Goal: Information Seeking & Learning: Check status

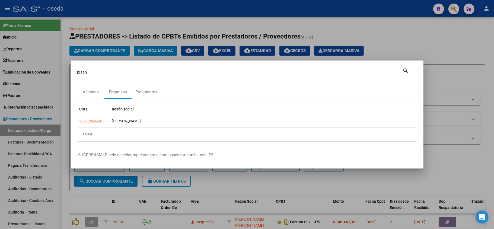
scroll to position [7, 0]
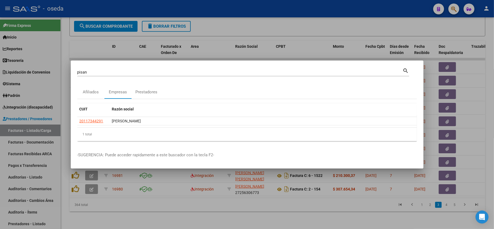
click at [188, 203] on div at bounding box center [247, 114] width 494 height 229
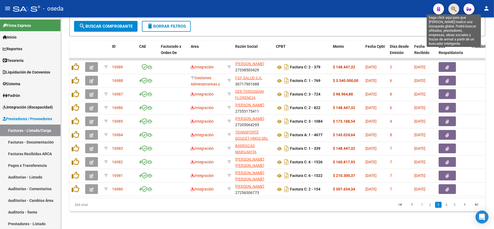
click at [453, 10] on icon "button" at bounding box center [453, 9] width 5 height 6
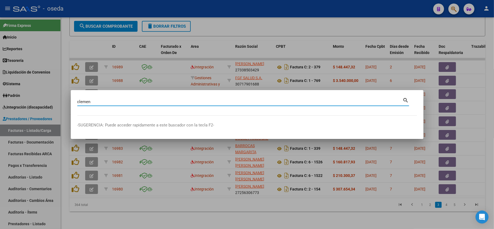
type input "clemen"
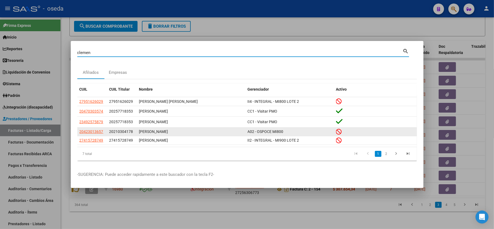
click at [85, 129] on app-link-go-to "20423013657" at bounding box center [91, 131] width 24 height 6
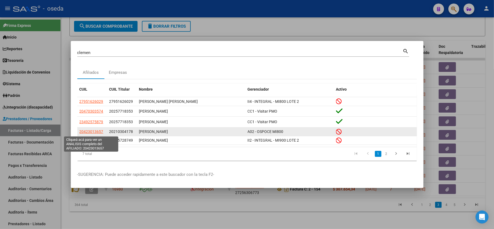
click at [85, 130] on span "20423013657" at bounding box center [91, 131] width 24 height 4
copy span "4"
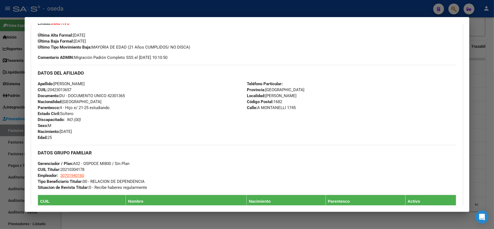
scroll to position [217, 0]
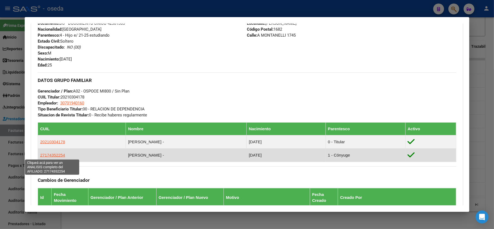
click at [45, 155] on span "27174352254" at bounding box center [52, 155] width 25 height 5
type textarea "27174352254"
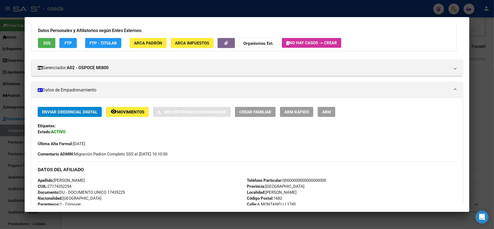
scroll to position [72, 0]
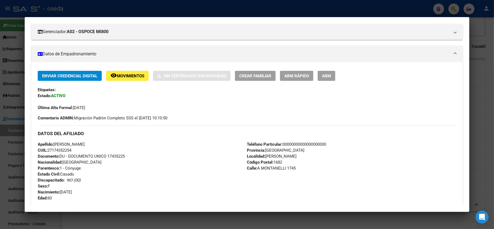
click at [116, 157] on span "Documento: DU - DOCUMENTO UNICO 17435225" at bounding box center [81, 156] width 87 height 5
copy span "17435225"
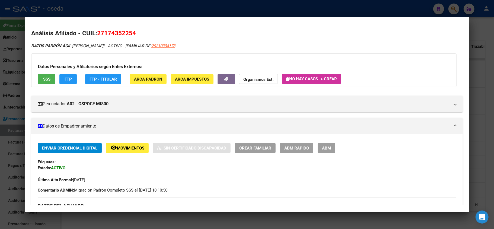
click at [42, 81] on button "SSS" at bounding box center [46, 79] width 17 height 10
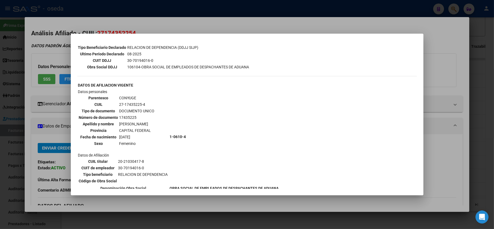
scroll to position [157, 0]
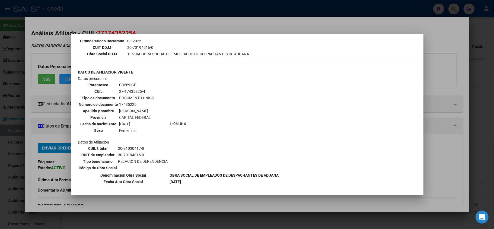
click at [58, 177] on div at bounding box center [247, 114] width 494 height 229
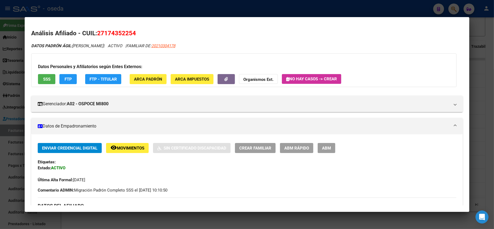
scroll to position [72, 0]
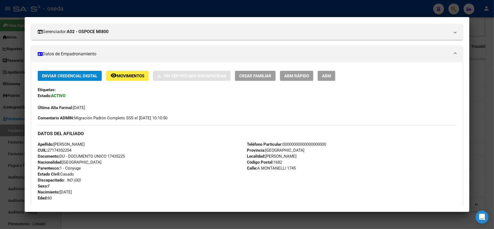
click at [217, 9] on div at bounding box center [247, 114] width 494 height 229
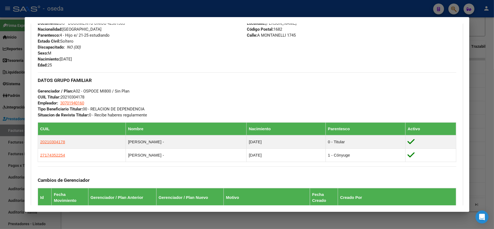
click at [218, 10] on div at bounding box center [247, 114] width 494 height 229
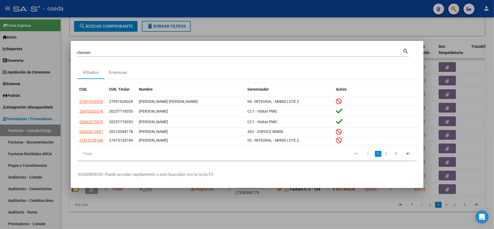
click at [218, 51] on input "clemen" at bounding box center [239, 52] width 325 height 5
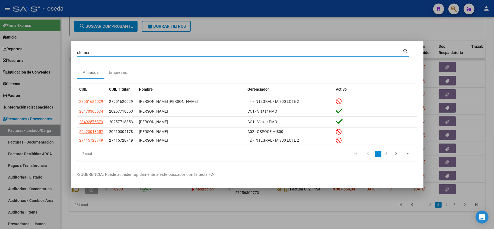
click at [218, 51] on input "clemen" at bounding box center [239, 52] width 325 height 5
type input "10717396"
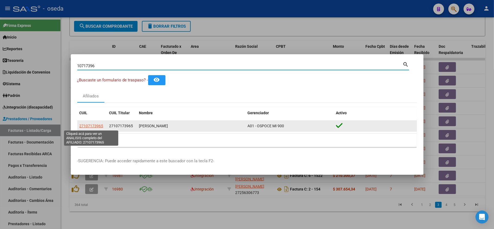
click at [92, 127] on span "27107173965" at bounding box center [91, 126] width 24 height 4
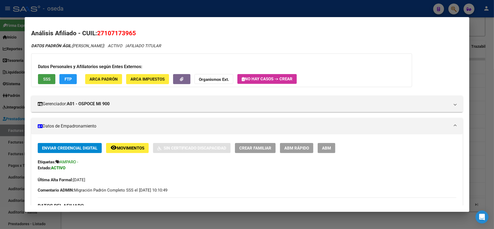
click at [47, 80] on span "SSS" at bounding box center [46, 79] width 7 height 5
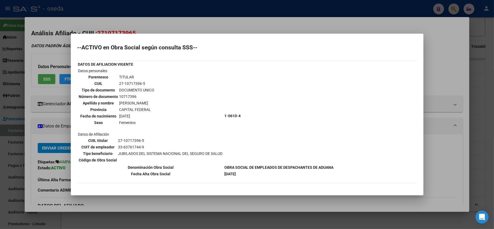
click at [52, 198] on div at bounding box center [247, 114] width 494 height 229
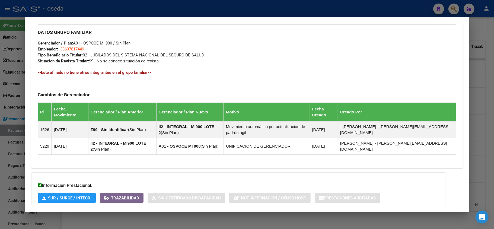
scroll to position [287, 0]
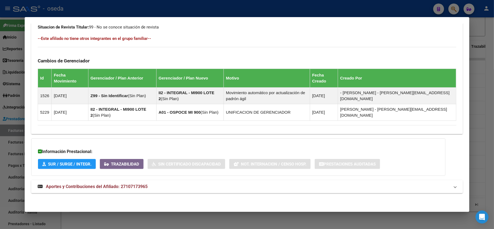
click at [97, 190] on mat-expansion-panel-header "Aportes y Contribuciones del Afiliado: 27107173965" at bounding box center [246, 186] width 431 height 13
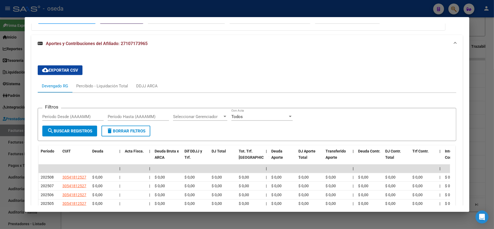
scroll to position [468, 0]
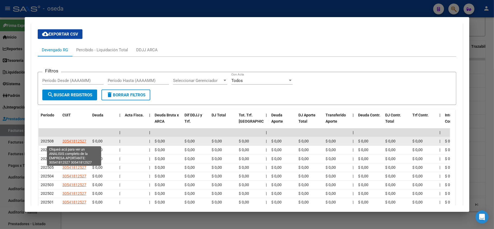
click at [67, 142] on span "30541812527" at bounding box center [74, 141] width 24 height 4
type textarea "30541812527"
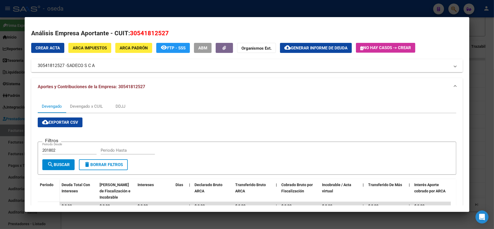
click at [1, 129] on div at bounding box center [247, 114] width 494 height 229
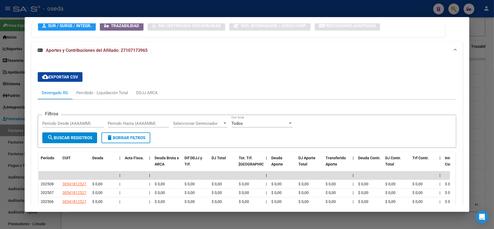
scroll to position [389, 0]
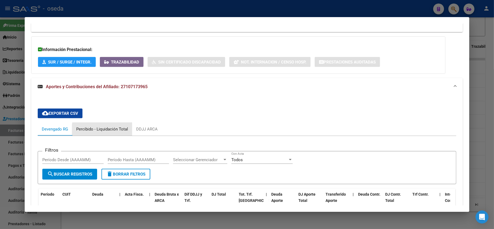
click at [107, 131] on div "Percibido - Liquidación Total" at bounding box center [102, 129] width 52 height 6
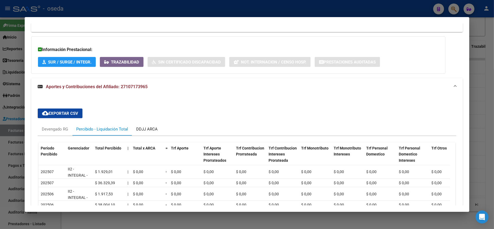
click at [141, 131] on div "DDJJ ARCA" at bounding box center [146, 129] width 21 height 6
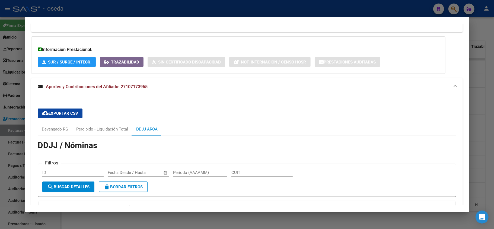
scroll to position [425, 0]
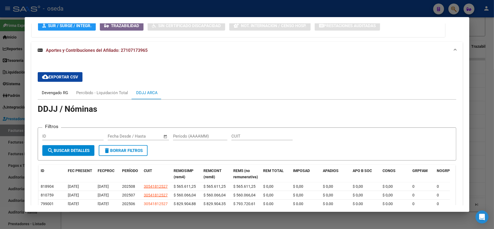
click at [55, 92] on div "Devengado RG" at bounding box center [55, 93] width 26 height 6
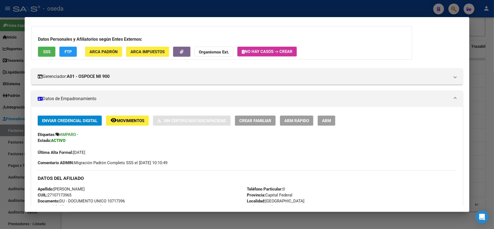
scroll to position [0, 0]
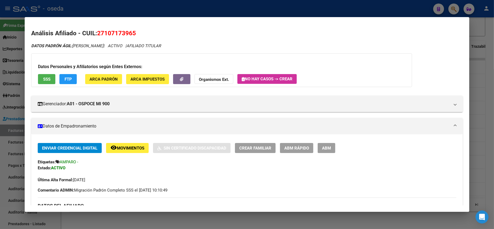
click at [47, 79] on span "SSS" at bounding box center [46, 79] width 7 height 5
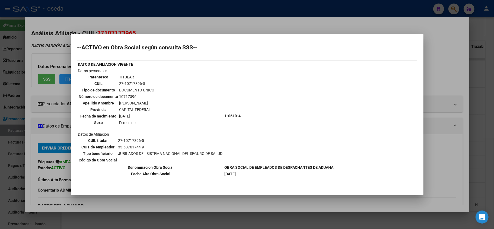
scroll to position [33, 0]
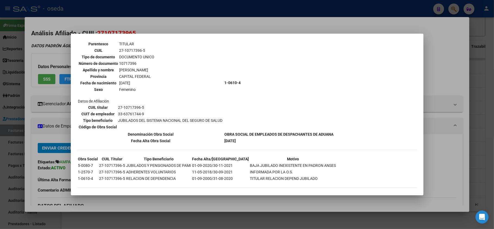
click at [45, 139] on div at bounding box center [247, 114] width 494 height 229
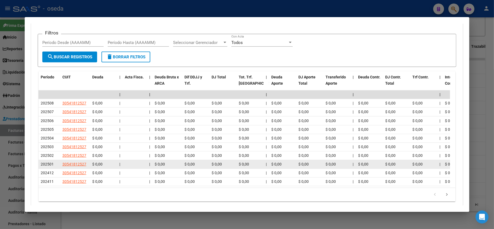
scroll to position [533, 0]
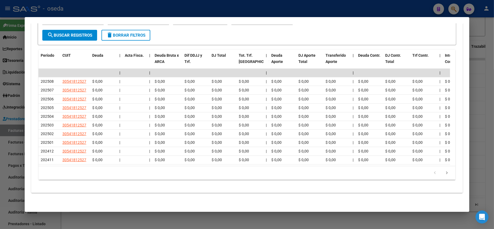
click at [0, 124] on div at bounding box center [247, 114] width 494 height 229
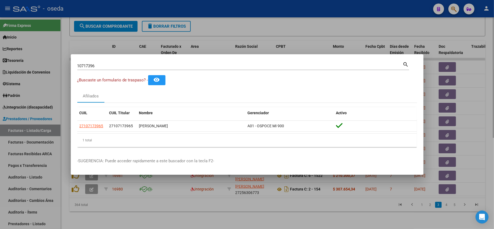
click at [181, 31] on div at bounding box center [247, 114] width 494 height 229
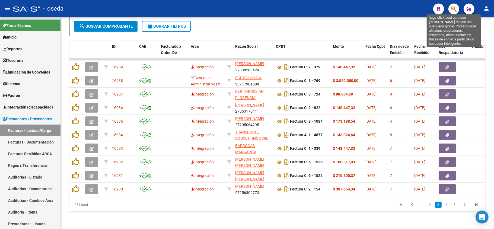
click at [453, 7] on icon "button" at bounding box center [453, 9] width 5 height 6
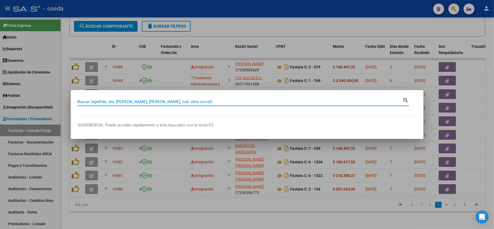
paste input "20636225"
type input "20636225"
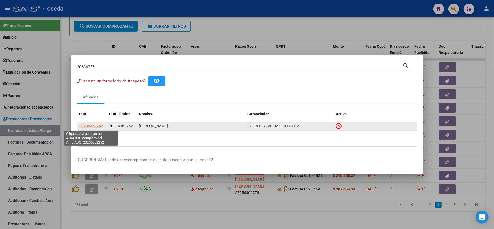
click at [96, 126] on span "20206362252" at bounding box center [91, 126] width 24 height 4
type textarea "20206362252"
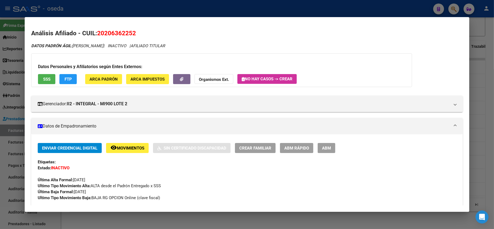
click at [140, 195] on span "Ultimo Tipo Movimiento Baja: BAJA RG OPCION Online (clave fiscal)" at bounding box center [99, 197] width 122 height 5
click at [43, 77] on span "SSS" at bounding box center [46, 79] width 7 height 5
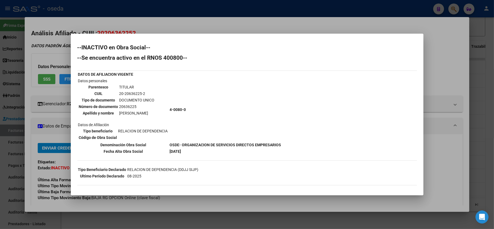
click at [61, 178] on div at bounding box center [247, 114] width 494 height 229
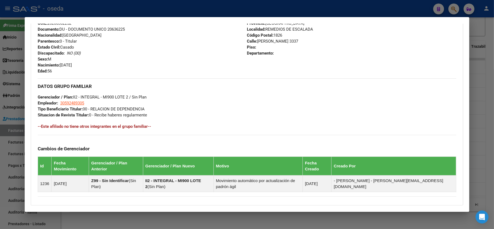
scroll to position [277, 0]
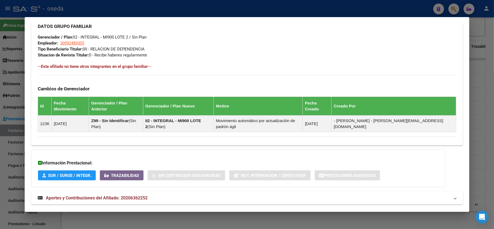
click at [96, 195] on span "Aportes y Contribuciones del Afiliado: 20206362252" at bounding box center [97, 197] width 102 height 5
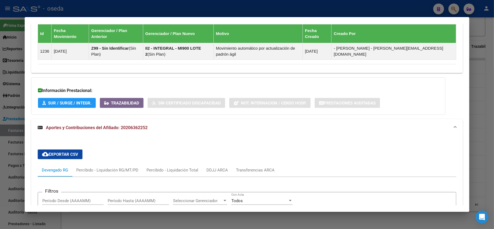
scroll to position [421, 0]
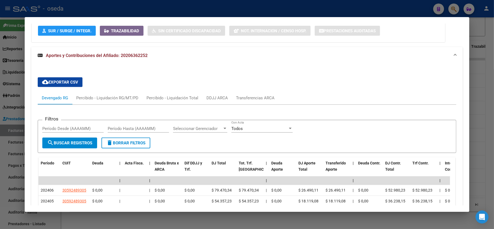
click at [10, 84] on div at bounding box center [247, 114] width 494 height 229
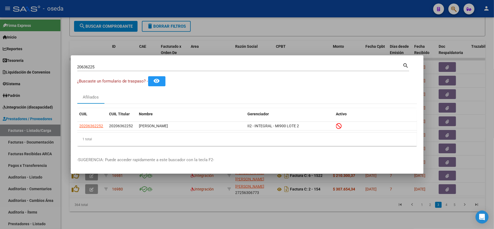
drag, startPoint x: 101, startPoint y: 66, endPoint x: 100, endPoint y: 69, distance: 3.4
click at [101, 67] on input "20636225" at bounding box center [239, 67] width 325 height 5
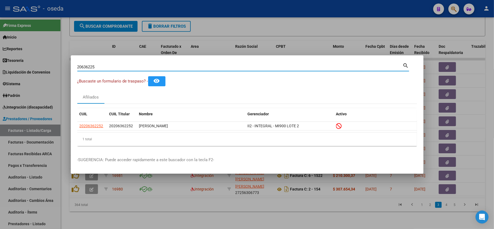
click at [100, 69] on input "20636225" at bounding box center [239, 67] width 325 height 5
paste input "2974611"
type input "22974611"
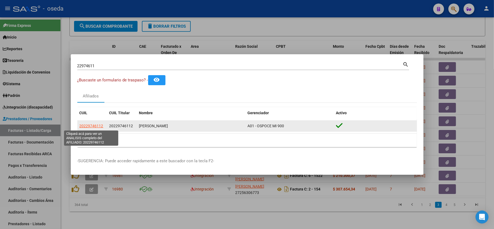
click at [99, 125] on span "20229746112" at bounding box center [91, 126] width 24 height 4
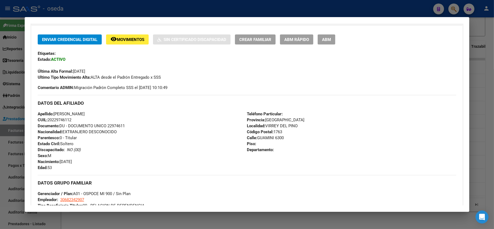
scroll to position [181, 0]
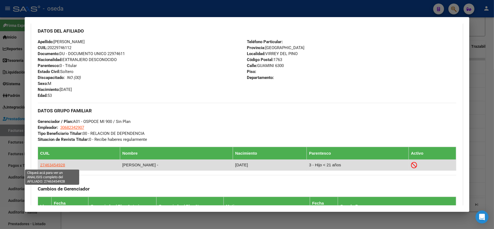
click at [51, 165] on span "27463454928" at bounding box center [52, 164] width 25 height 5
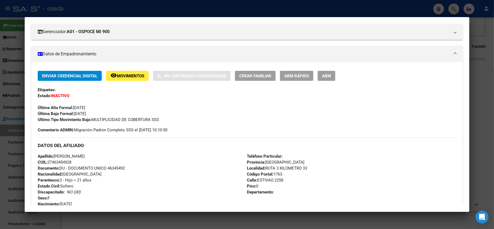
scroll to position [36, 0]
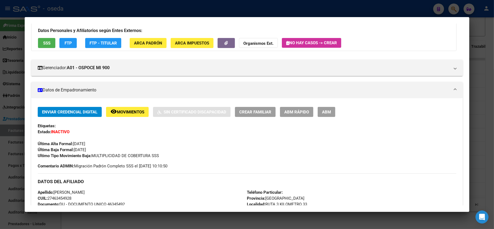
click at [0, 112] on div at bounding box center [247, 114] width 494 height 229
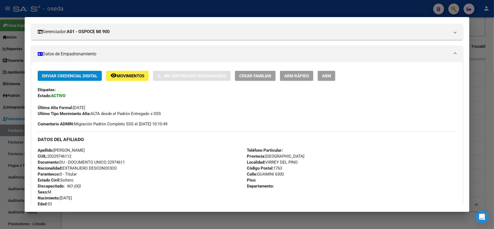
scroll to position [0, 0]
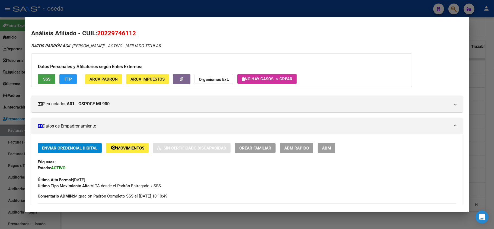
click at [41, 80] on button "SSS" at bounding box center [46, 79] width 17 height 10
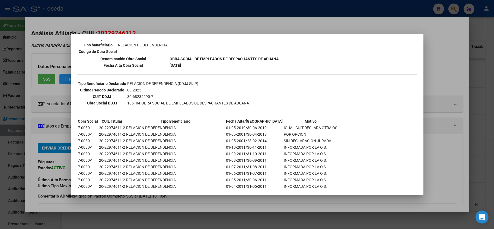
scroll to position [146, 0]
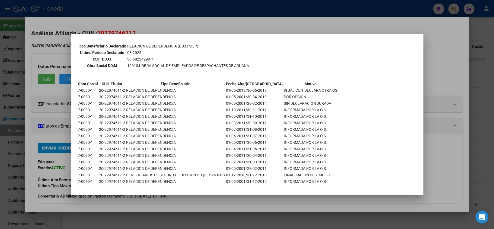
click at [49, 180] on div at bounding box center [247, 114] width 494 height 229
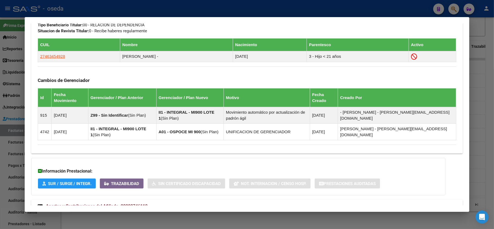
scroll to position [309, 0]
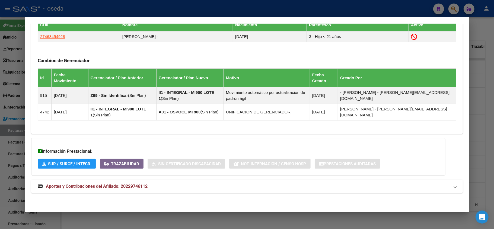
click at [79, 187] on span "Aportes y Contribuciones del Afiliado: 20229746112" at bounding box center [97, 186] width 102 height 5
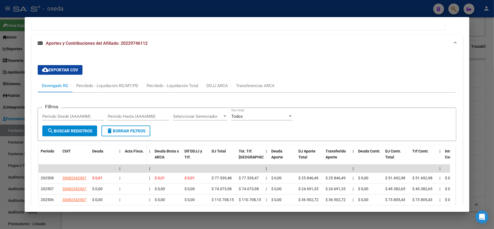
scroll to position [490, 0]
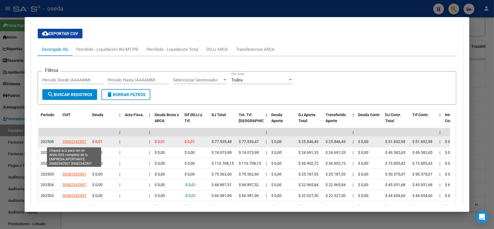
click at [77, 142] on span "30682342907" at bounding box center [74, 141] width 24 height 4
type textarea "30682342907"
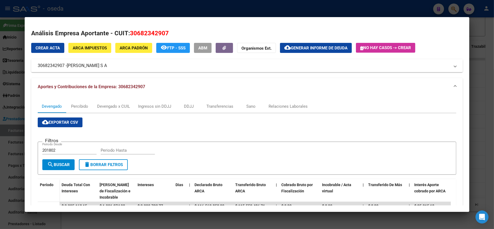
click at [4, 126] on div at bounding box center [247, 114] width 494 height 229
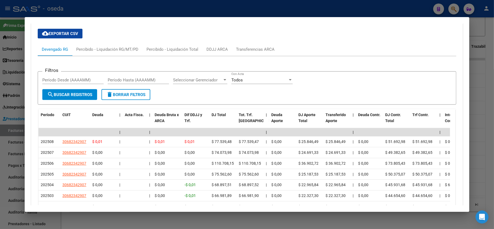
click at [4, 126] on div at bounding box center [247, 114] width 494 height 229
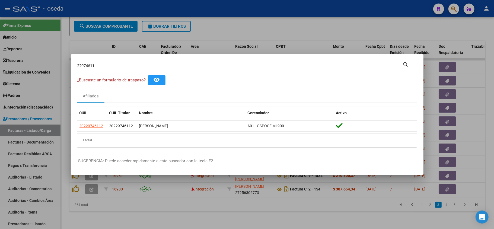
click at [4, 126] on div at bounding box center [247, 114] width 494 height 229
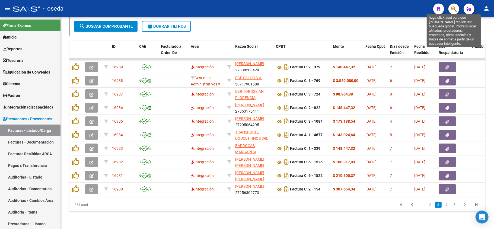
click at [455, 9] on icon "button" at bounding box center [453, 9] width 5 height 6
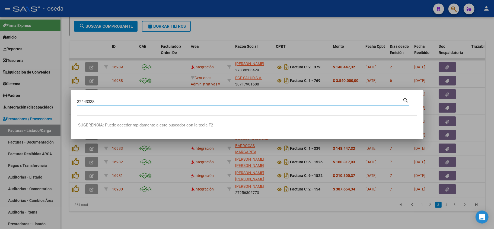
type input "32443338"
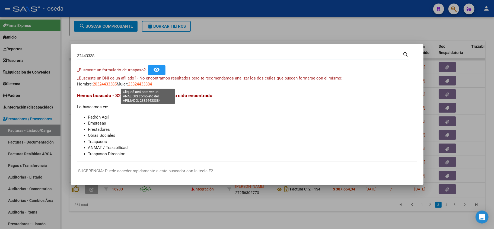
click at [150, 84] on span "23324433384" at bounding box center [140, 84] width 24 height 5
type textarea "23324433384"
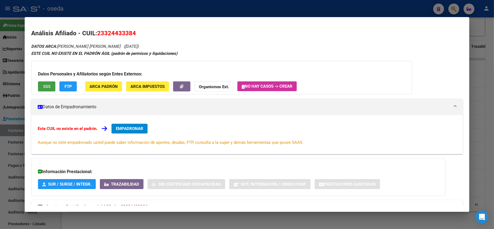
click at [47, 87] on span "SSS" at bounding box center [46, 86] width 7 height 5
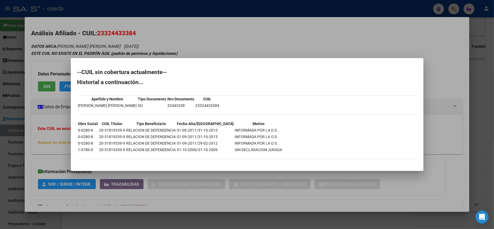
click at [199, 179] on div at bounding box center [247, 114] width 494 height 229
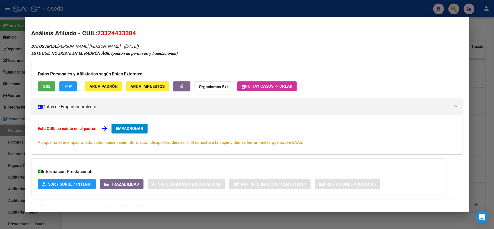
scroll to position [20, 0]
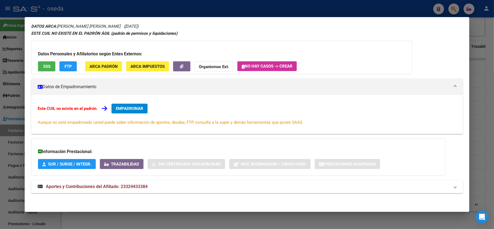
click at [118, 187] on span "Aportes y Contribuciones del Afiliado: 23324433384" at bounding box center [97, 186] width 102 height 5
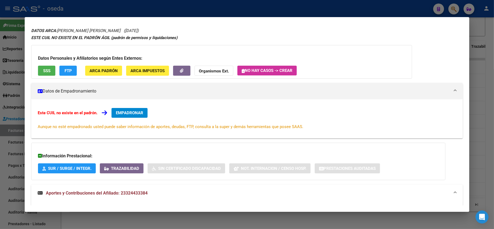
scroll to position [0, 0]
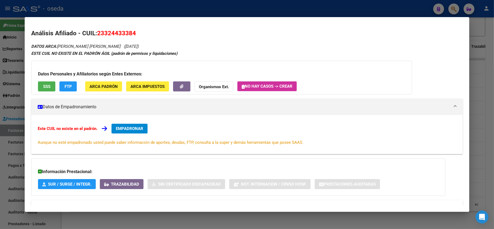
click at [0, 73] on div at bounding box center [247, 114] width 494 height 229
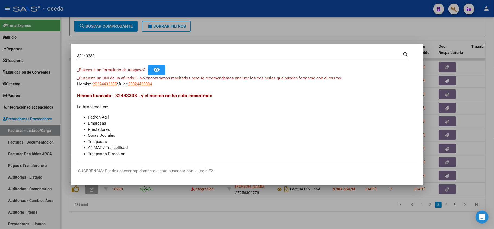
click at [1, 74] on div at bounding box center [247, 114] width 494 height 229
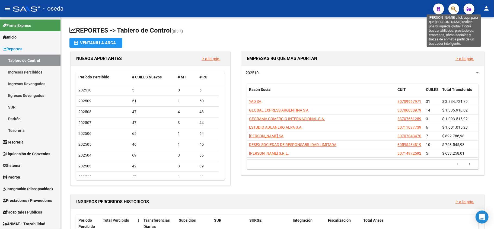
click at [452, 9] on icon "button" at bounding box center [453, 9] width 5 height 6
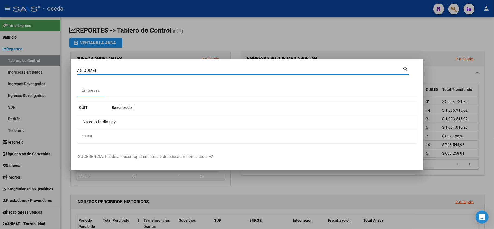
type input "AG COME"
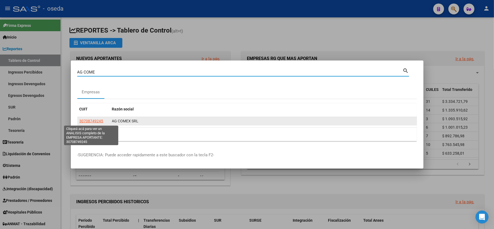
click at [92, 120] on span "30708749245" at bounding box center [91, 121] width 24 height 4
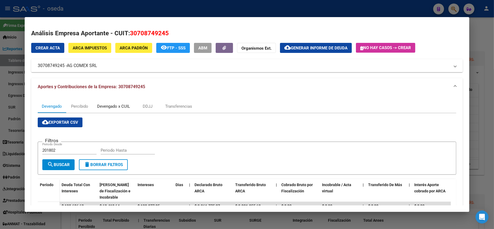
click at [105, 107] on div "Devengado x CUIL" at bounding box center [113, 106] width 33 height 6
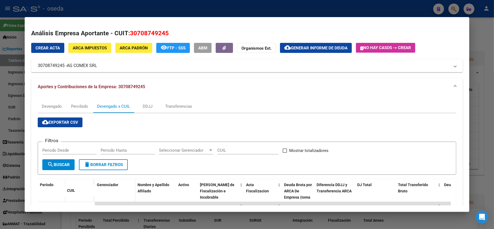
scroll to position [72, 0]
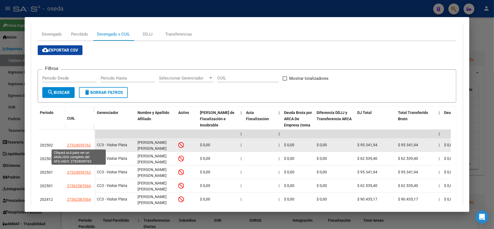
click at [79, 143] on span "27324039762" at bounding box center [79, 145] width 24 height 4
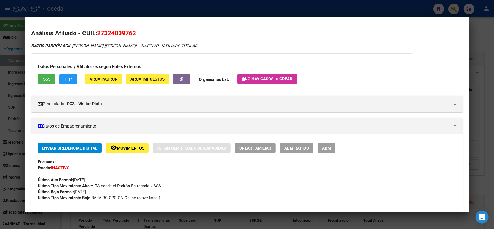
click at [44, 79] on span "SSS" at bounding box center [46, 79] width 7 height 5
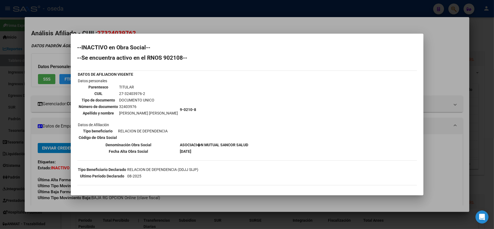
scroll to position [23, 0]
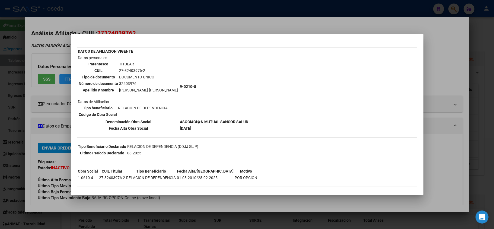
click at [47, 168] on div at bounding box center [247, 114] width 494 height 229
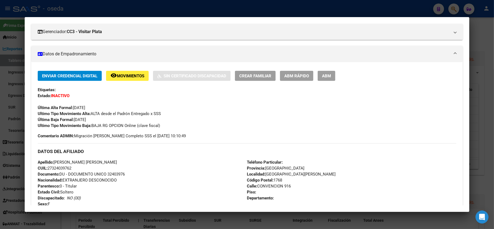
scroll to position [144, 0]
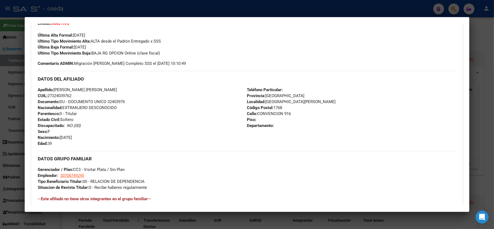
click at [0, 152] on div at bounding box center [247, 114] width 494 height 229
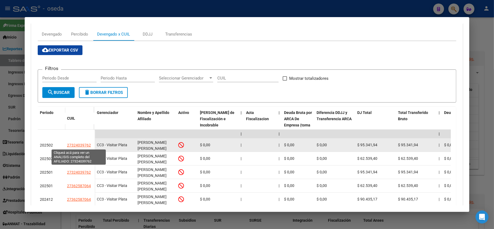
click at [82, 145] on span "27324039762" at bounding box center [79, 145] width 24 height 4
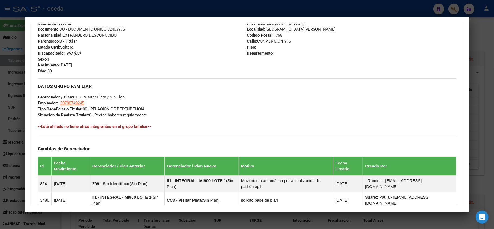
scroll to position [253, 0]
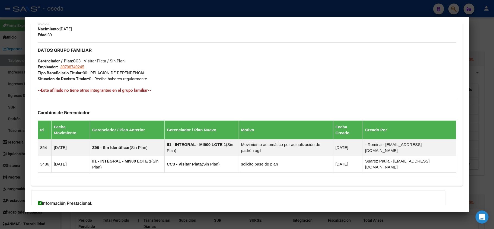
click at [0, 143] on div at bounding box center [247, 114] width 494 height 229
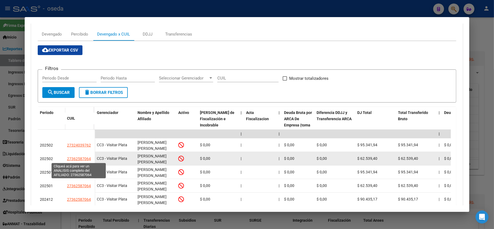
click at [73, 158] on span "27362587064" at bounding box center [79, 158] width 24 height 4
type textarea "27362587064"
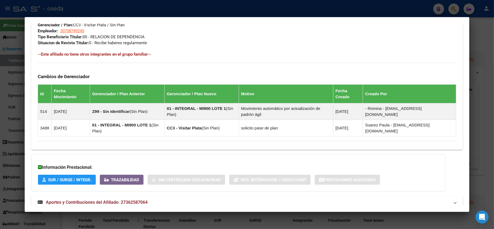
scroll to position [305, 0]
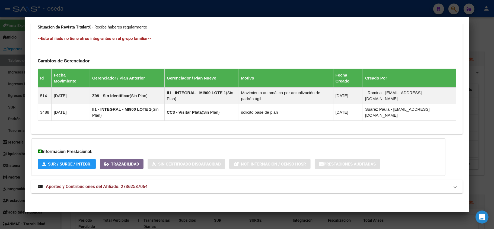
click at [0, 145] on div at bounding box center [247, 114] width 494 height 229
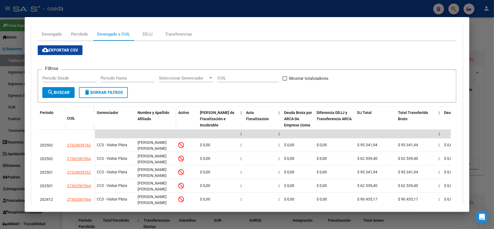
scroll to position [0, 0]
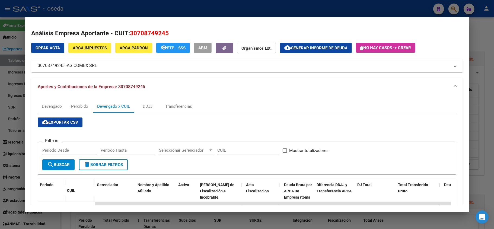
click at [392, 11] on div at bounding box center [247, 114] width 494 height 229
